Goal: Use online tool/utility: Utilize a website feature to perform a specific function

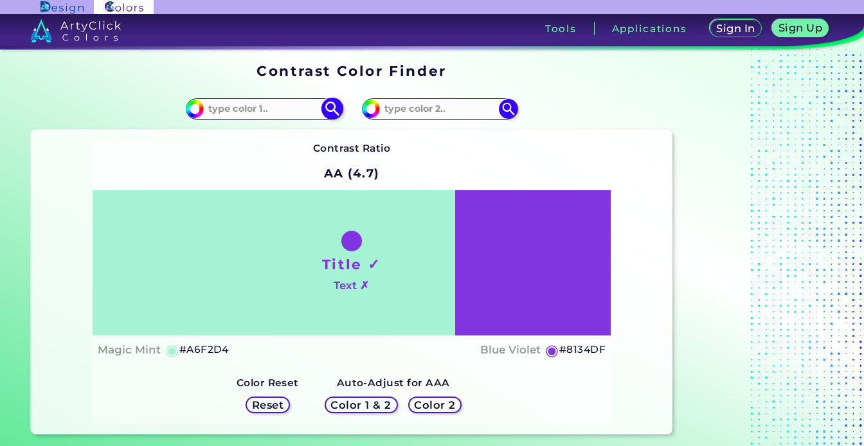
click at [296, 107] on input at bounding box center [264, 108] width 120 height 17
type input "japanese"
click at [264, 152] on p "Japanese Maple ◉" at bounding box center [251, 155] width 90 height 24
type input "#780109"
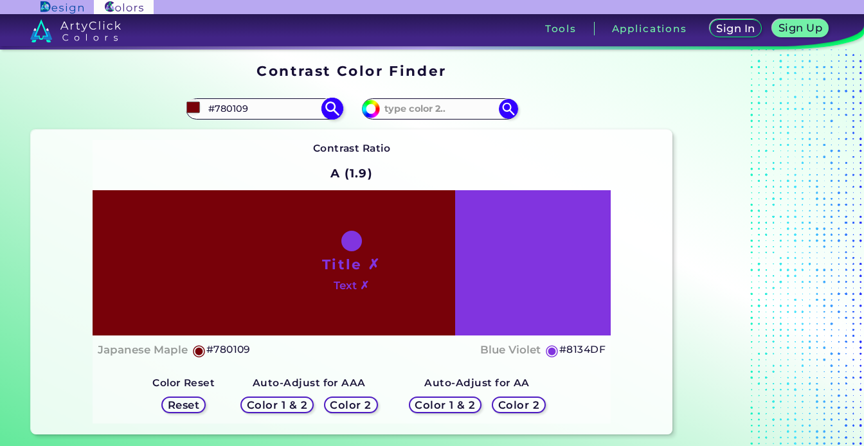
click at [262, 109] on input "#780109" at bounding box center [264, 108] width 120 height 17
type input "crimson"
click at [228, 157] on p "Crimson Red ◉" at bounding box center [242, 155] width 73 height 24
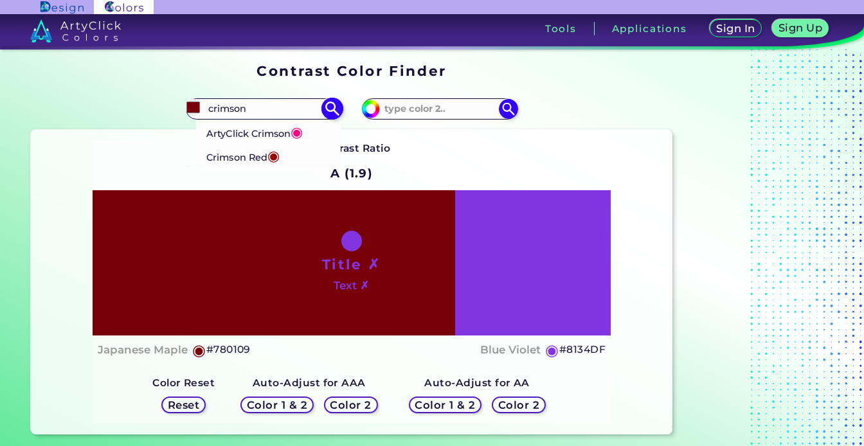
type input "#990000"
